Goal: Transaction & Acquisition: Purchase product/service

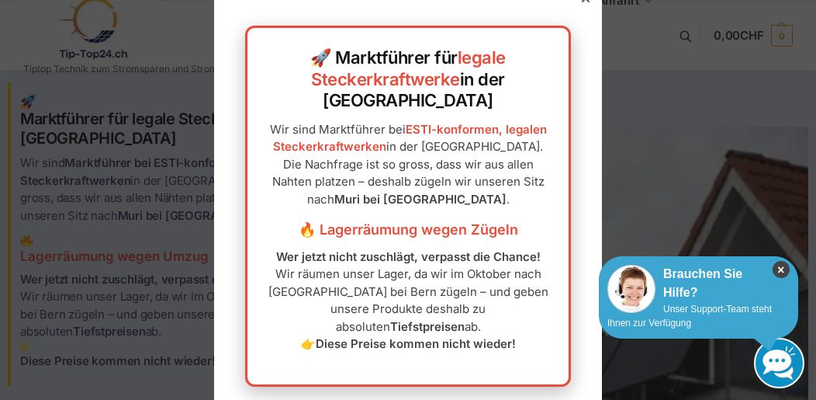
click at [780, 271] on icon "×" at bounding box center [781, 269] width 17 height 17
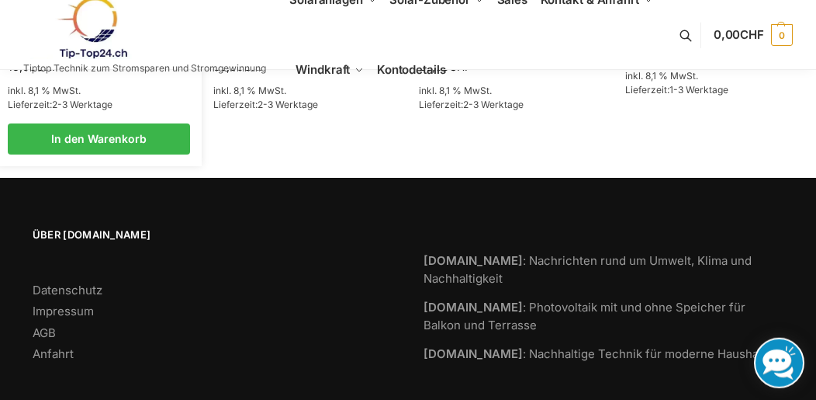
scroll to position [2547, 0]
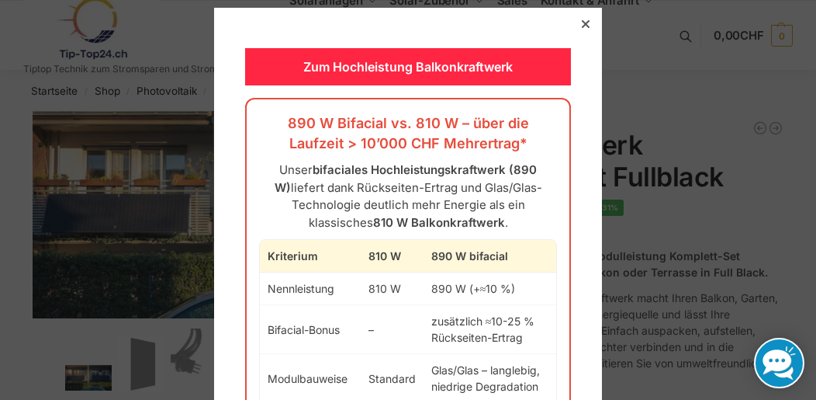
click at [582, 27] on icon at bounding box center [586, 24] width 8 height 8
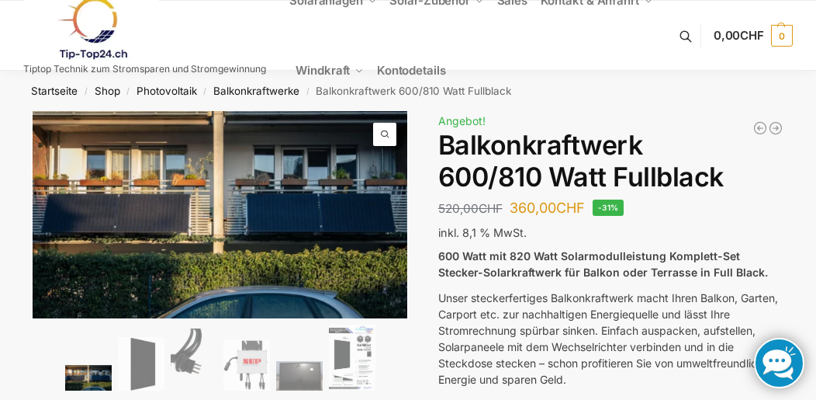
click at [488, 57] on ul "Solaranlagen Balkonkraftwerke Komplet-Sets mit Halterungen Balkon,Wand, Terrass…" at bounding box center [481, 36] width 385 height 140
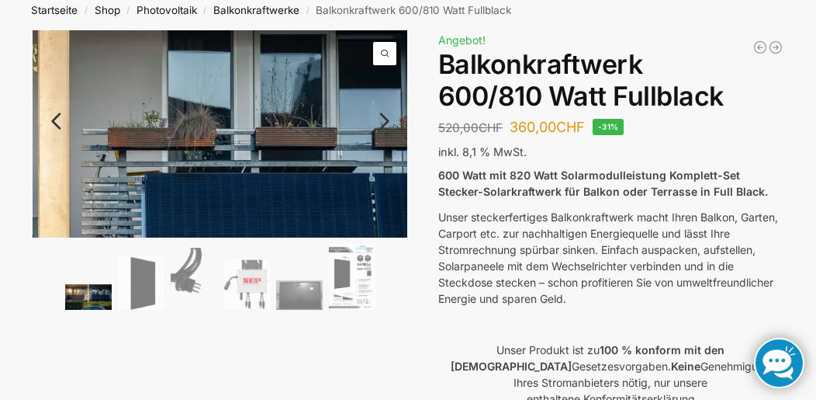
click at [294, 85] on img at bounding box center [59, 241] width 1195 height 659
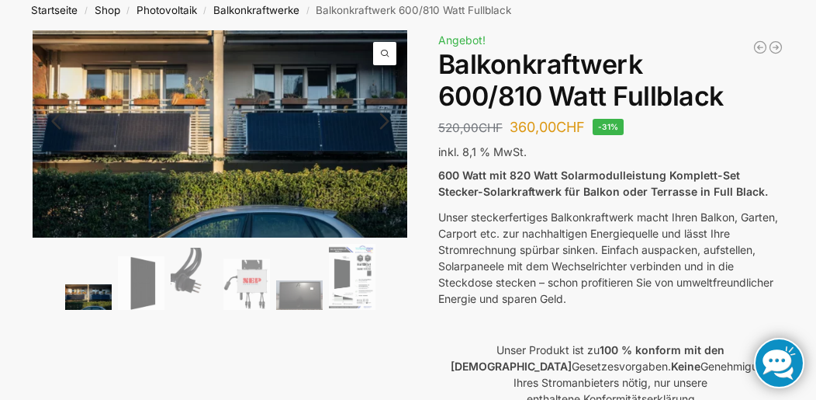
click at [386, 121] on link "Next" at bounding box center [382, 129] width 52 height 16
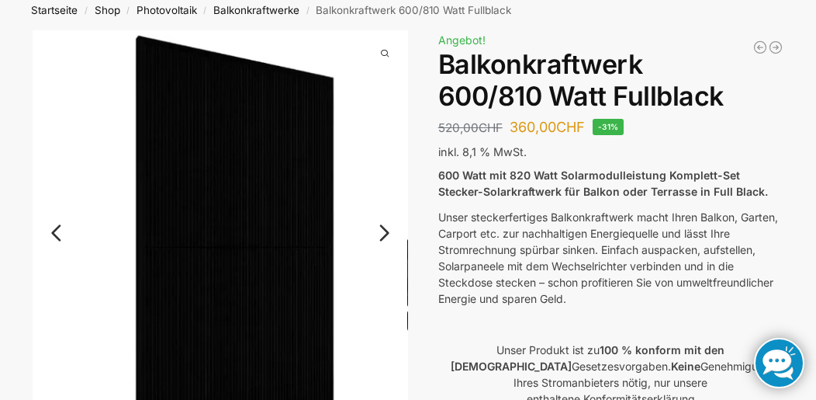
click at [387, 233] on link "Next" at bounding box center [382, 241] width 52 height 16
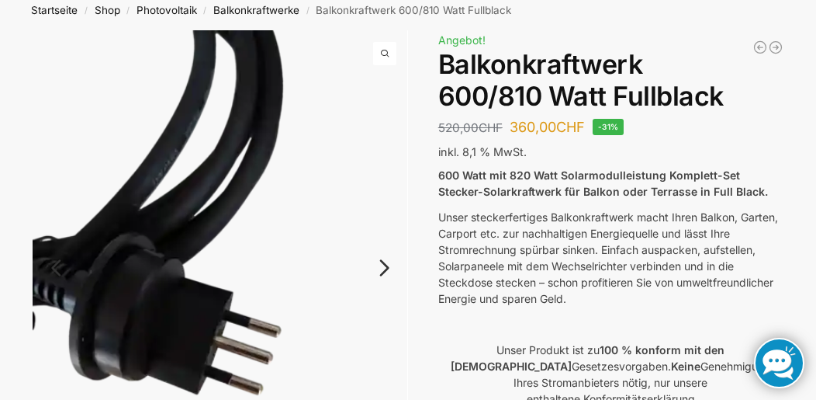
click at [387, 233] on img at bounding box center [221, 280] width 376 height 501
click at [380, 269] on link "Next" at bounding box center [382, 276] width 52 height 16
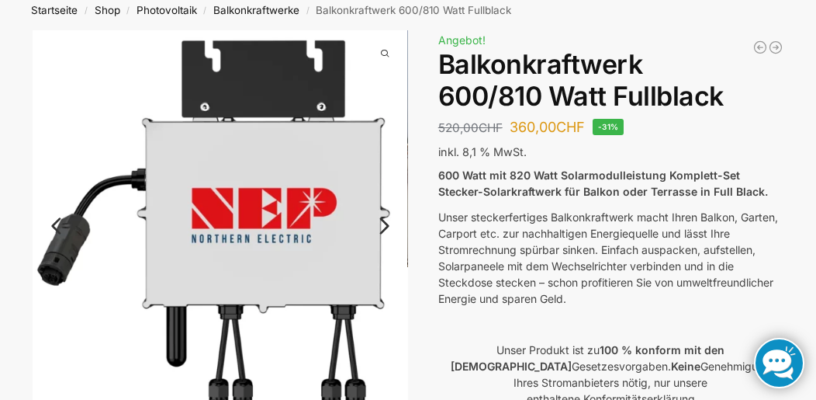
click at [390, 226] on link "Next" at bounding box center [382, 234] width 52 height 16
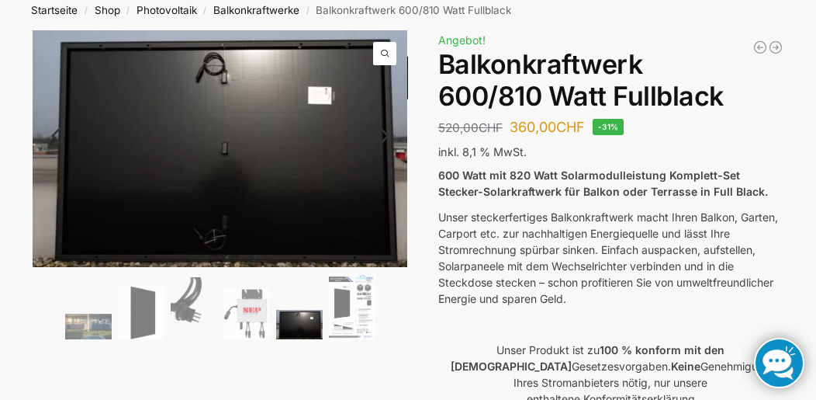
click at [387, 140] on link "Next" at bounding box center [382, 144] width 52 height 16
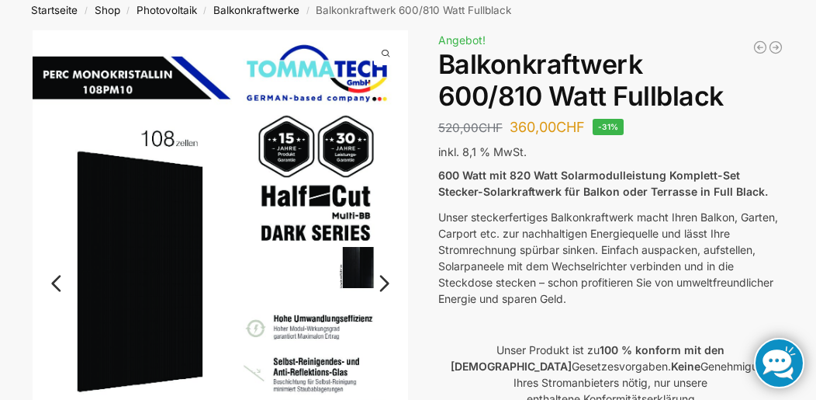
click at [384, 283] on link "Next" at bounding box center [382, 291] width 52 height 16
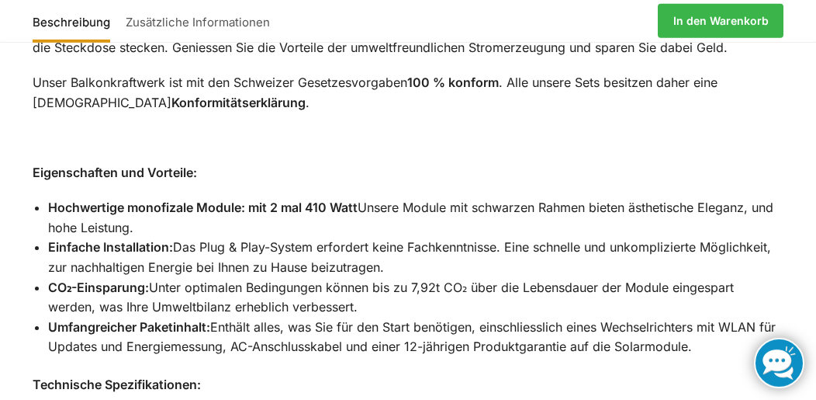
scroll to position [1291, 0]
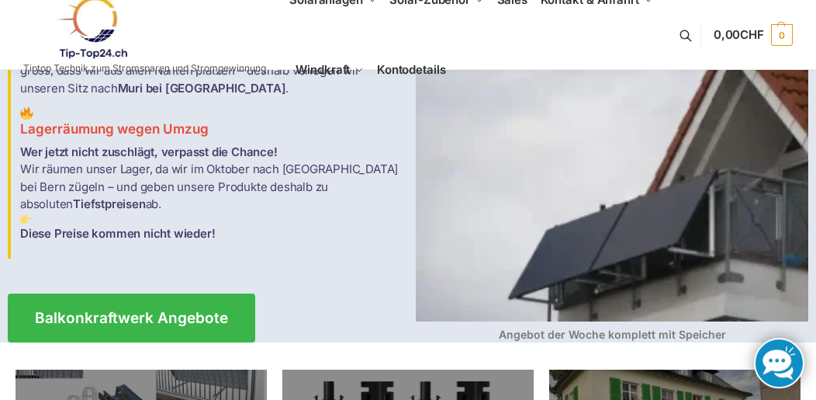
scroll to position [161, 0]
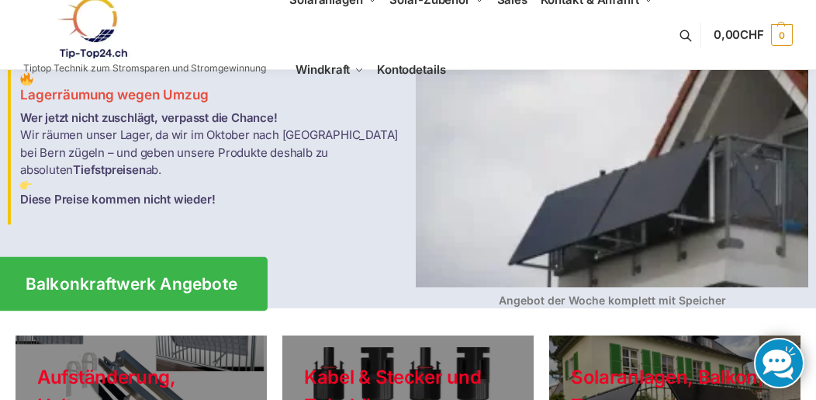
click at [192, 276] on span "Balkonkraftwerk Angebote" at bounding box center [132, 284] width 213 height 16
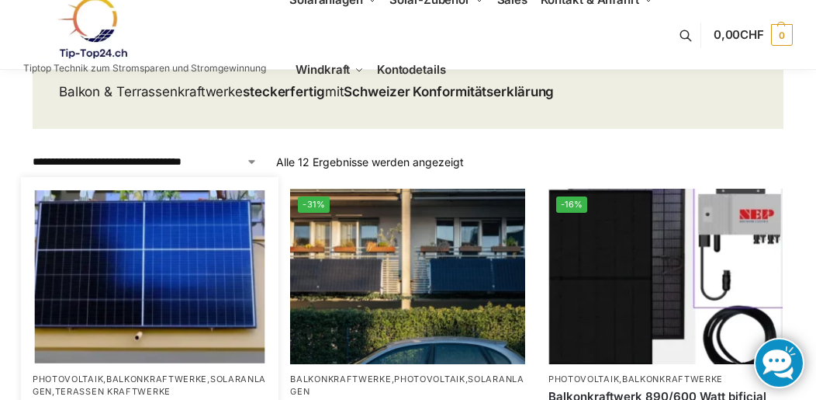
scroll to position [161, 0]
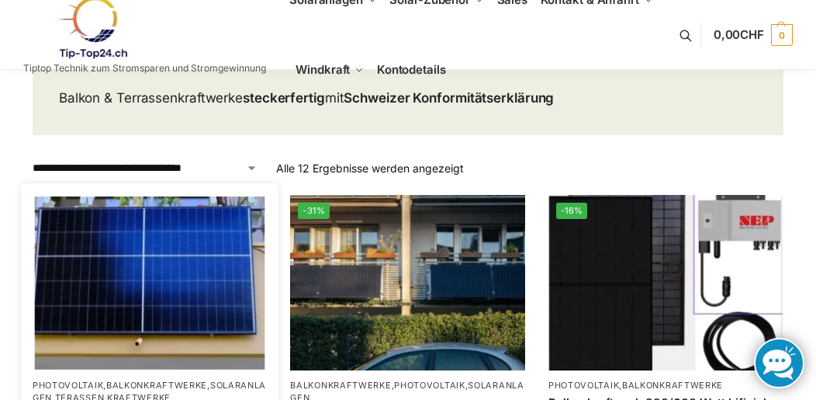
click at [167, 285] on img at bounding box center [150, 282] width 231 height 173
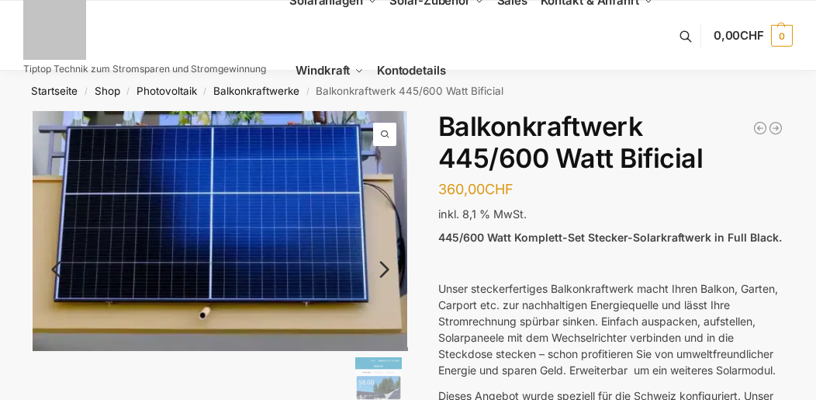
click at [384, 272] on link "Next" at bounding box center [382, 277] width 52 height 16
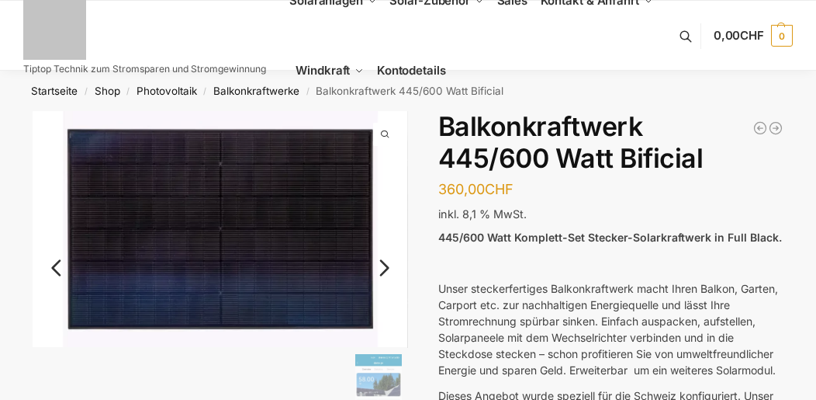
click at [384, 272] on link "Next" at bounding box center [382, 276] width 52 height 16
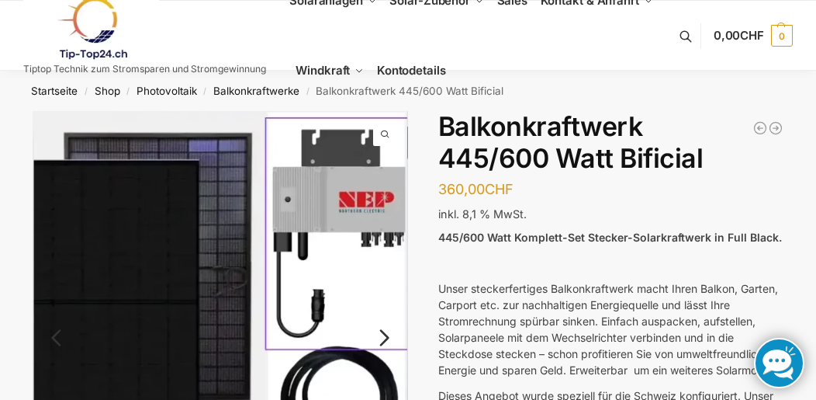
click at [386, 339] on link "Next" at bounding box center [382, 346] width 52 height 16
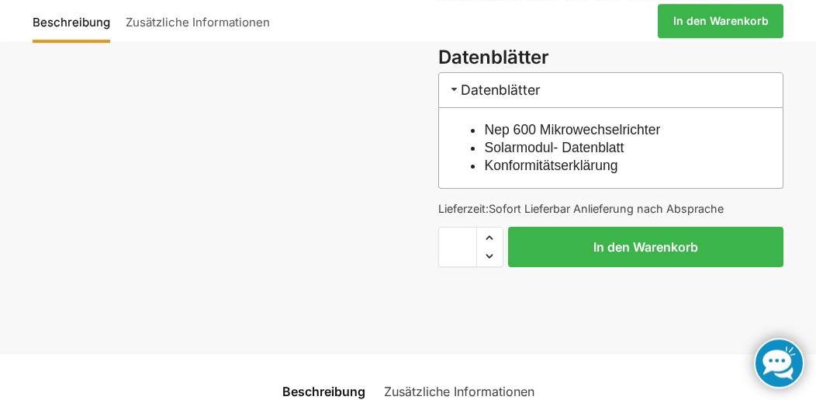
scroll to position [969, 0]
